Goal: Communication & Community: Answer question/provide support

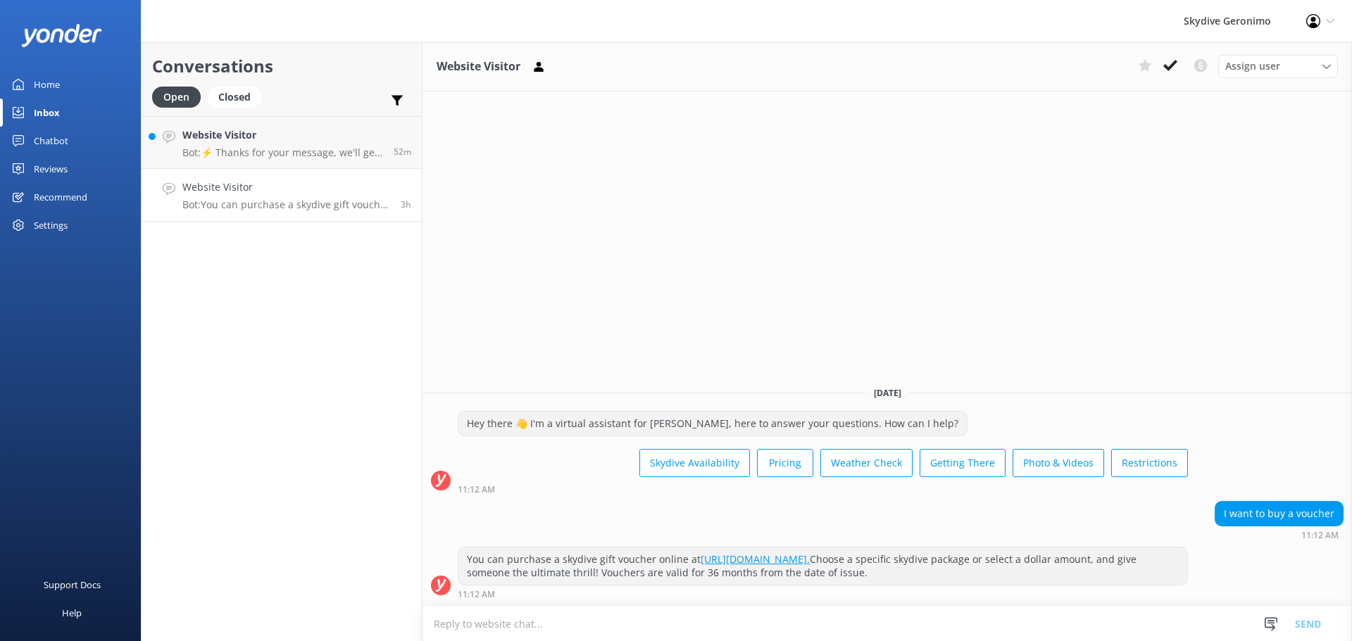
click at [307, 189] on h4 "Website Visitor" at bounding box center [286, 187] width 208 height 15
click at [257, 158] on p "Bot: ⚡ Thanks for your message, we'll get back to you as soon as we can. You're…" at bounding box center [282, 152] width 201 height 13
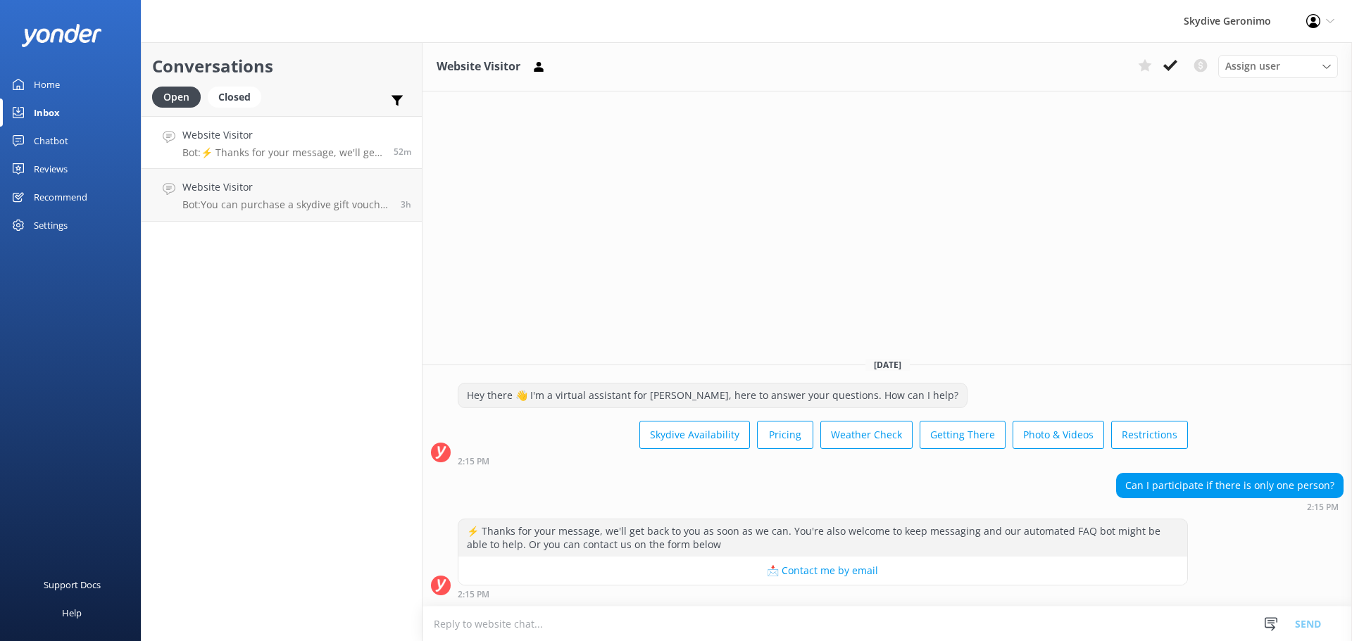
click at [535, 628] on textarea at bounding box center [886, 624] width 929 height 34
paste textarea "Hi There, Naysa here from [GEOGRAPHIC_DATA] reservations, Yes, you are able to …"
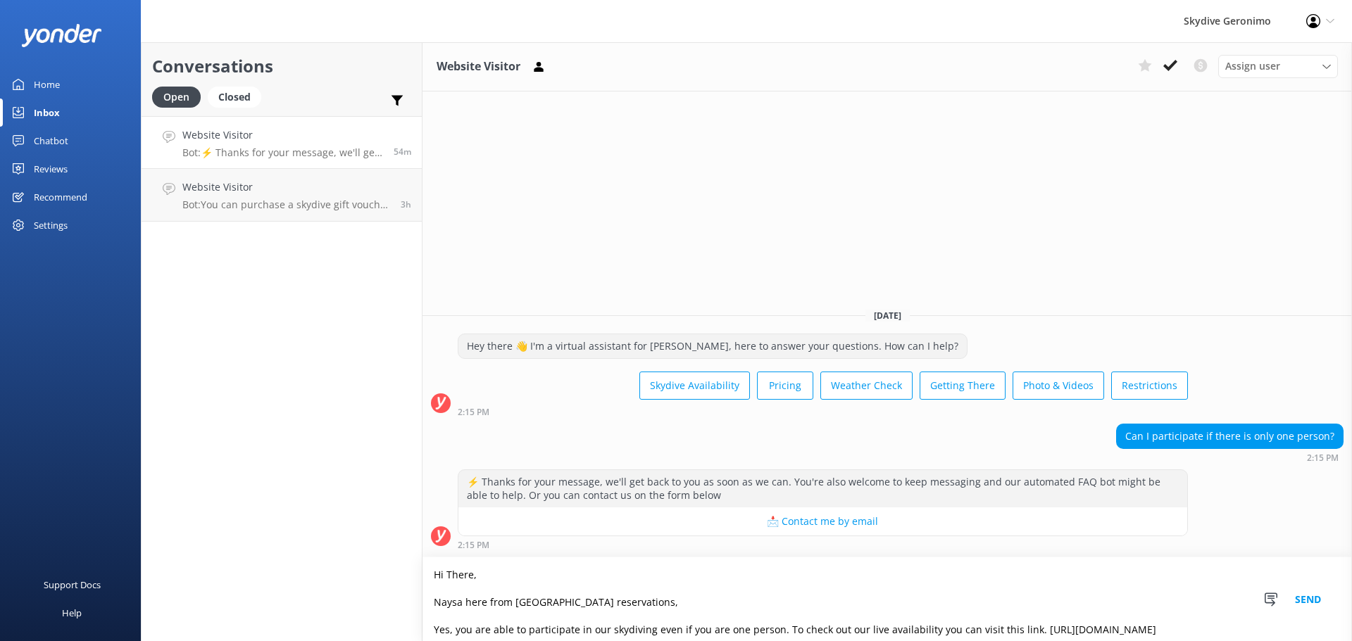
scroll to position [37, 0]
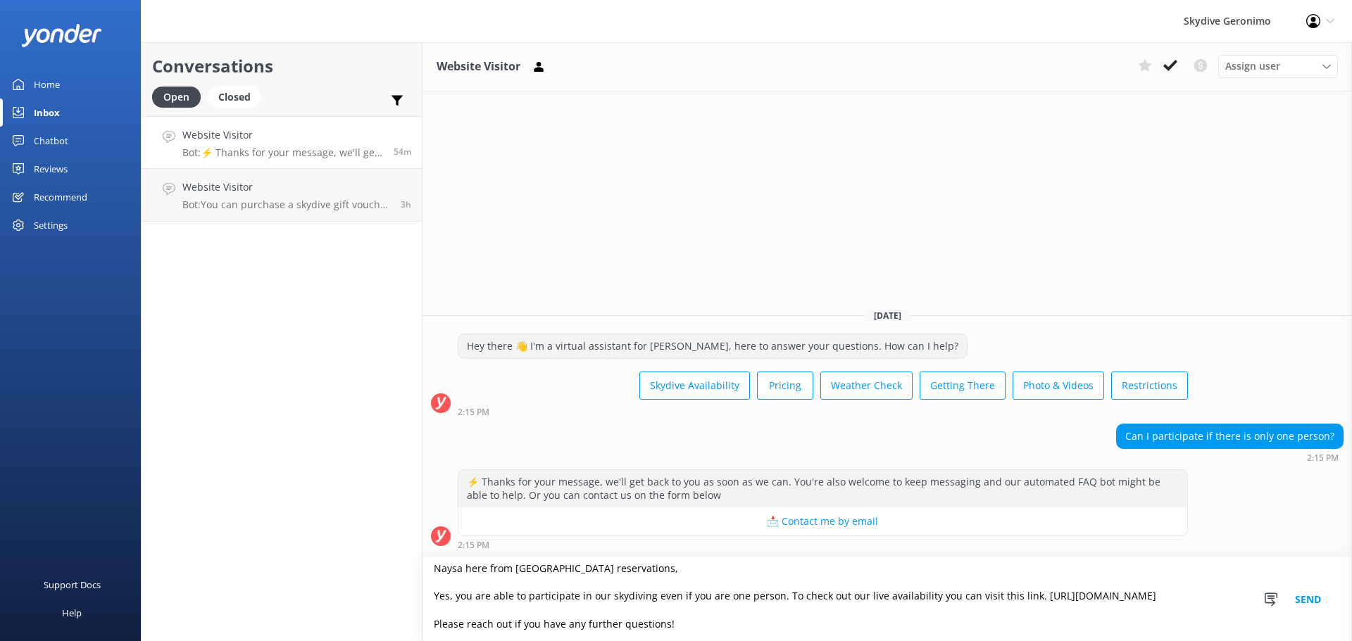
type textarea "Hi There, Naysa here from [GEOGRAPHIC_DATA] reservations, Yes, you are able to …"
click at [1311, 599] on button "Send" at bounding box center [1307, 600] width 53 height 84
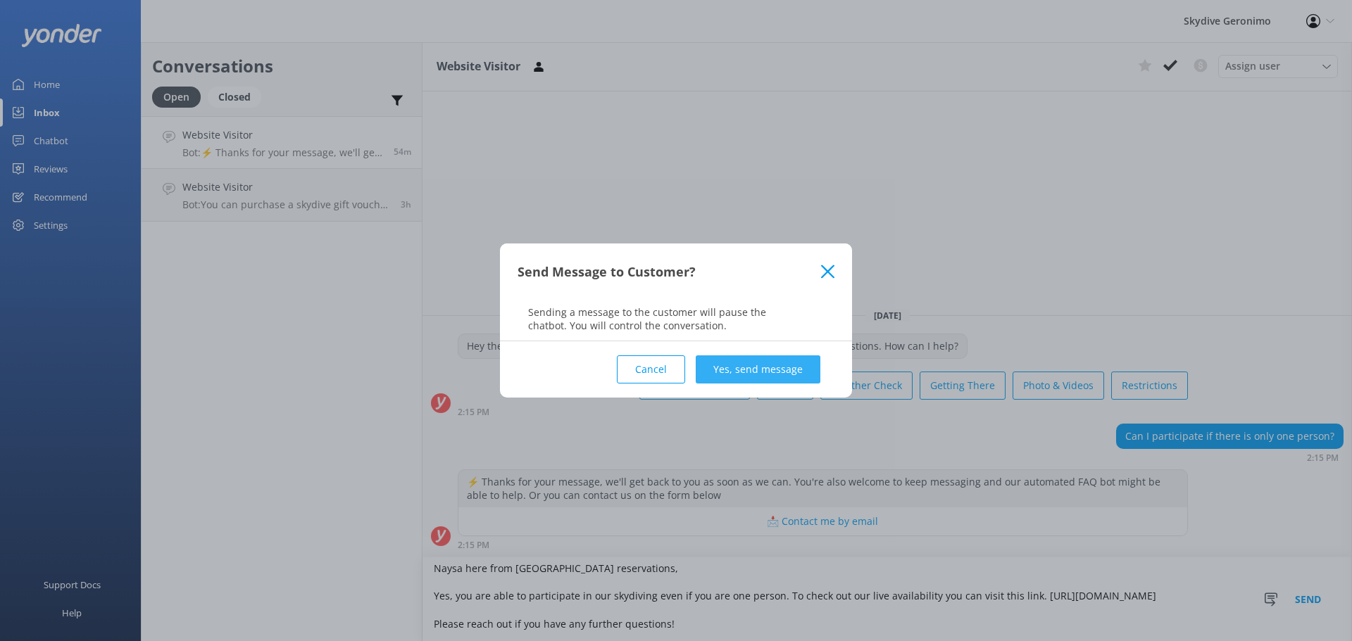
click at [760, 365] on button "Yes, send message" at bounding box center [757, 369] width 125 height 28
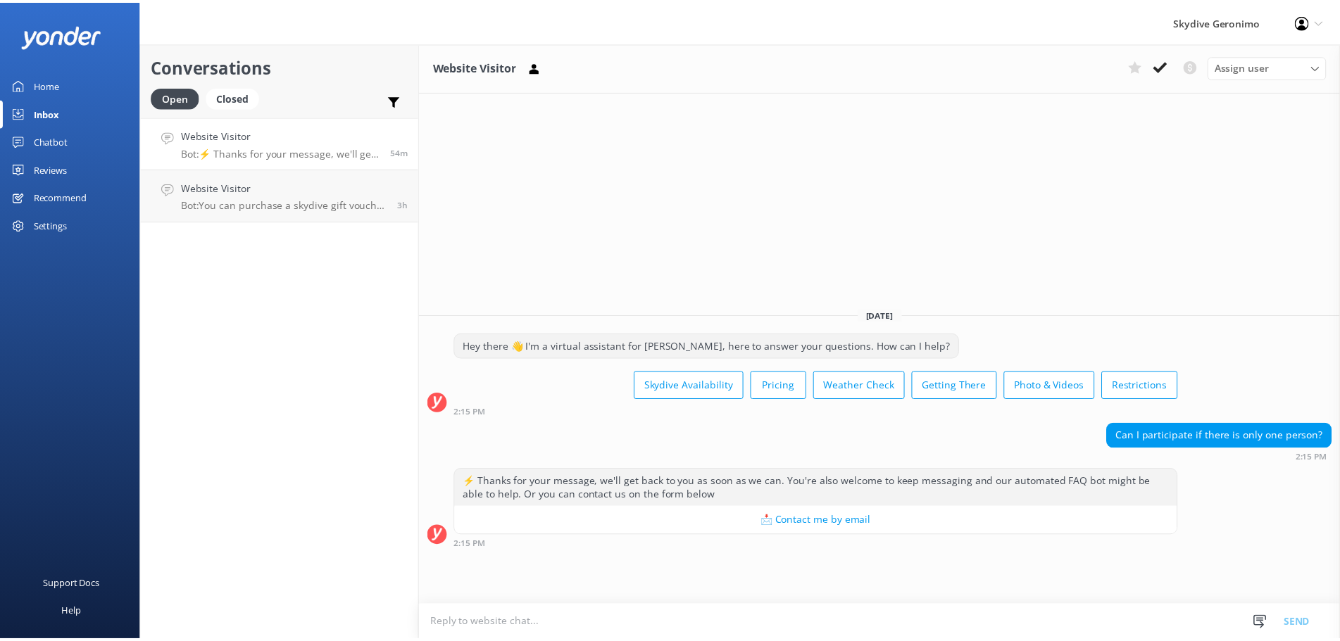
scroll to position [1, 0]
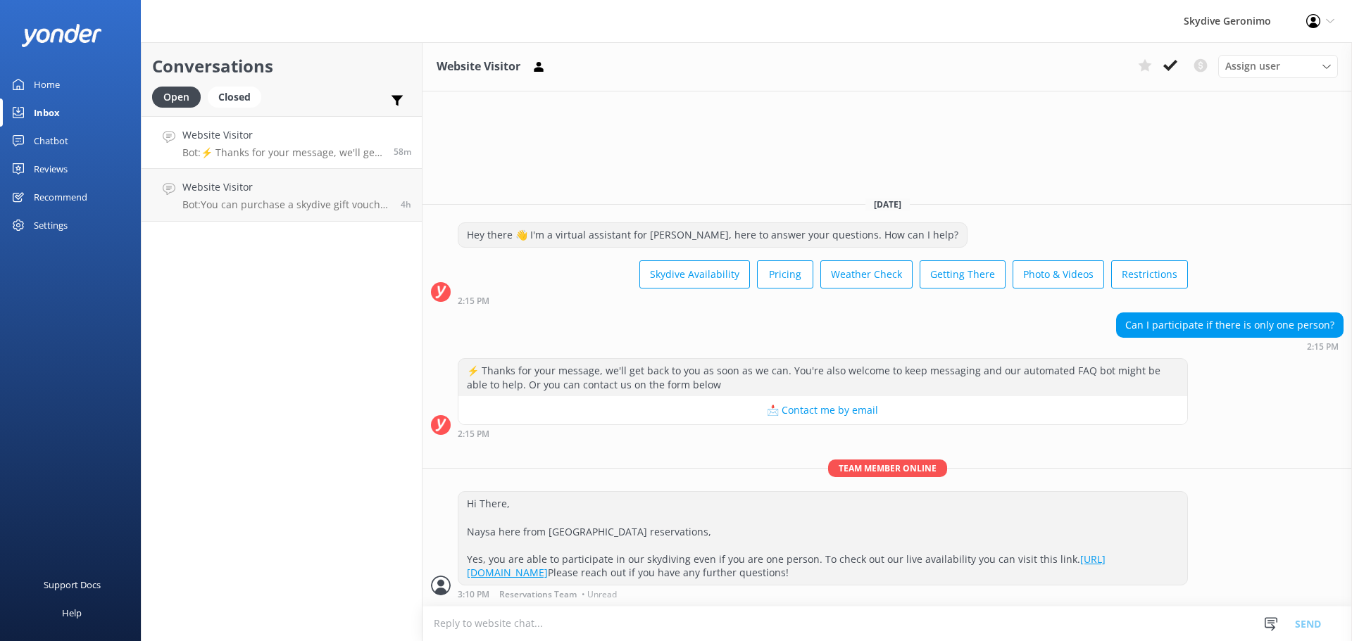
click at [57, 89] on div "Home" at bounding box center [47, 84] width 26 height 28
